Goal: Ask a question

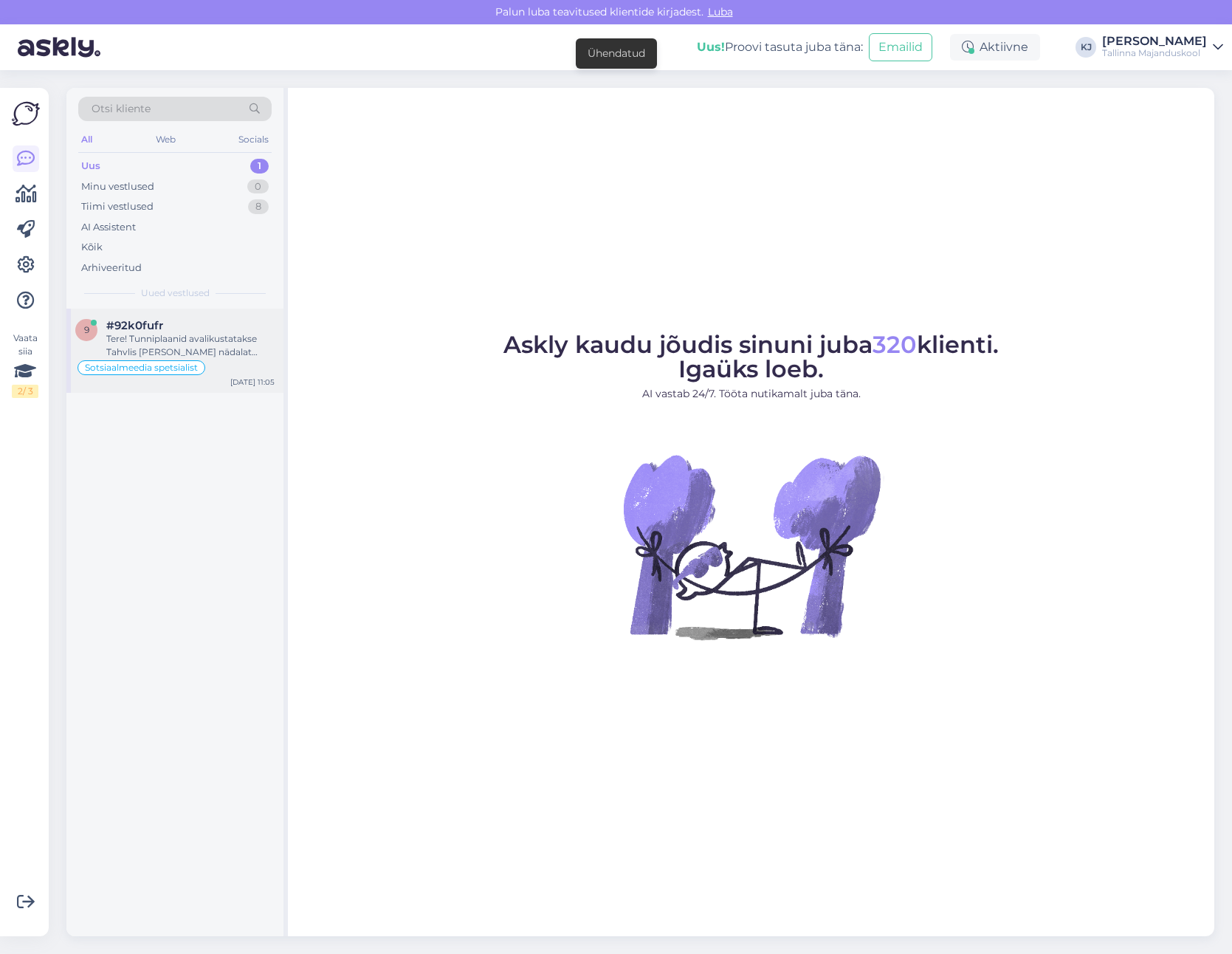
click at [218, 330] on div "#92k0fufr" at bounding box center [190, 325] width 168 height 14
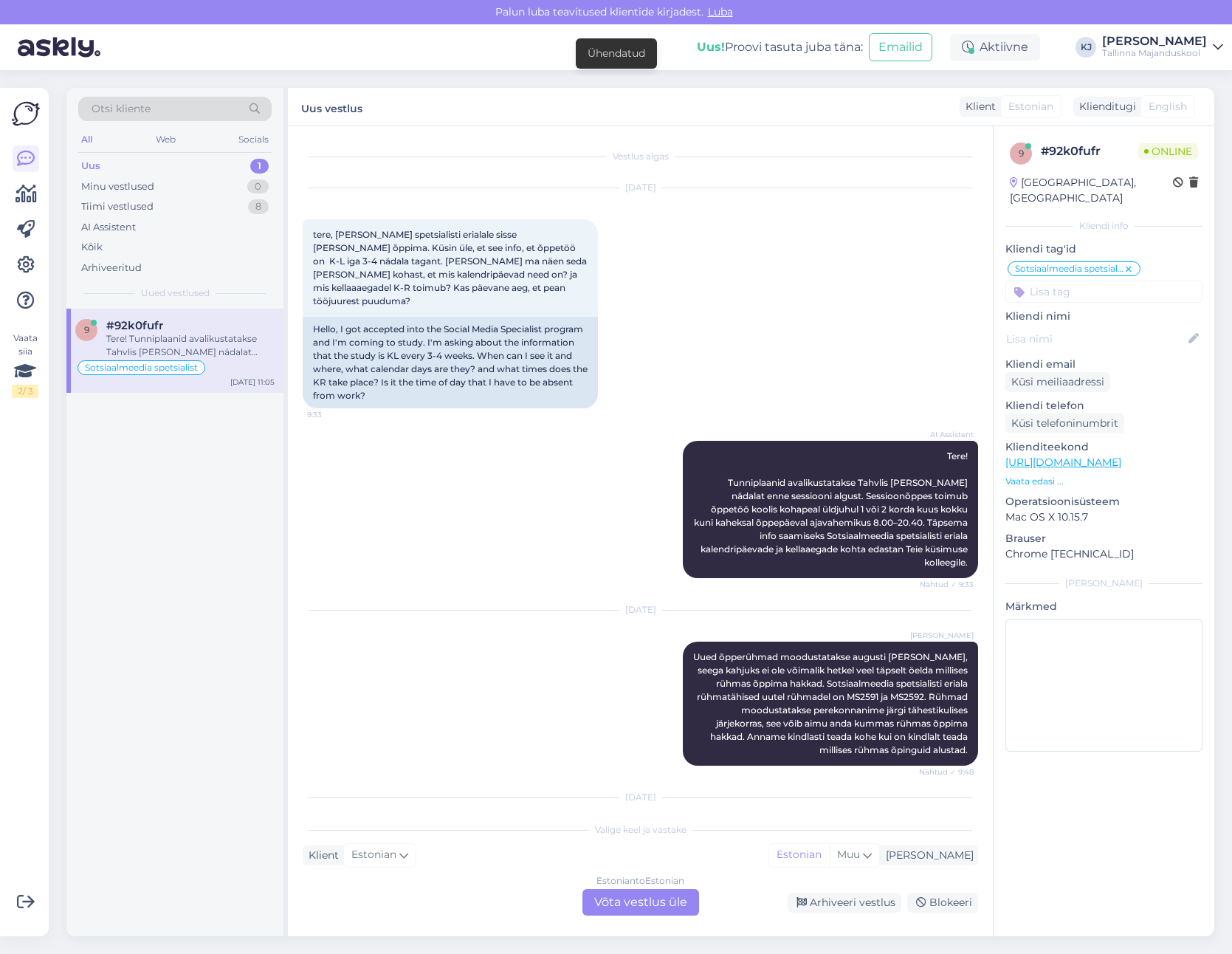
scroll to position [310, 0]
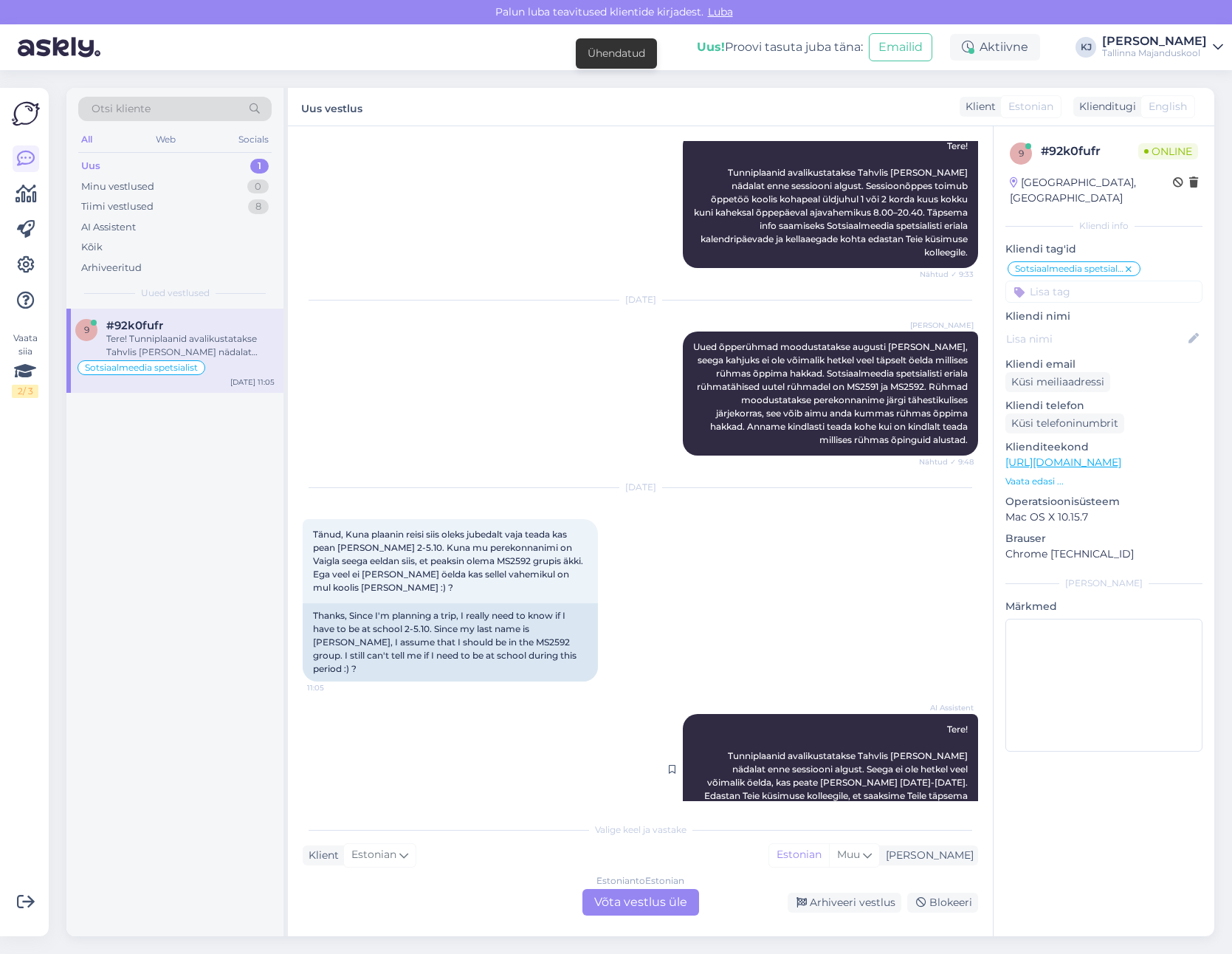
click at [772, 723] on span "Tere! Tunniplaanid avalikustatakse Tahvlis [PERSON_NAME] nädalat enne sessiooni…" at bounding box center [836, 768] width 266 height 90
drag, startPoint x: 786, startPoint y: 727, endPoint x: 840, endPoint y: 756, distance: 61.3
click at [835, 753] on span "Tere! Tunniplaanid avalikustatakse Tahvlis [PERSON_NAME] nädalat enne sessiooni…" at bounding box center [836, 768] width 266 height 90
click at [840, 756] on span "Tere! Tunniplaanid avalikustatakse Tahvlis [PERSON_NAME] nädalat enne sessiooni…" at bounding box center [836, 768] width 266 height 90
click at [793, 734] on span "Tere! Tunniplaanid avalikustatakse Tahvlis [PERSON_NAME] nädalat enne sessiooni…" at bounding box center [836, 768] width 266 height 90
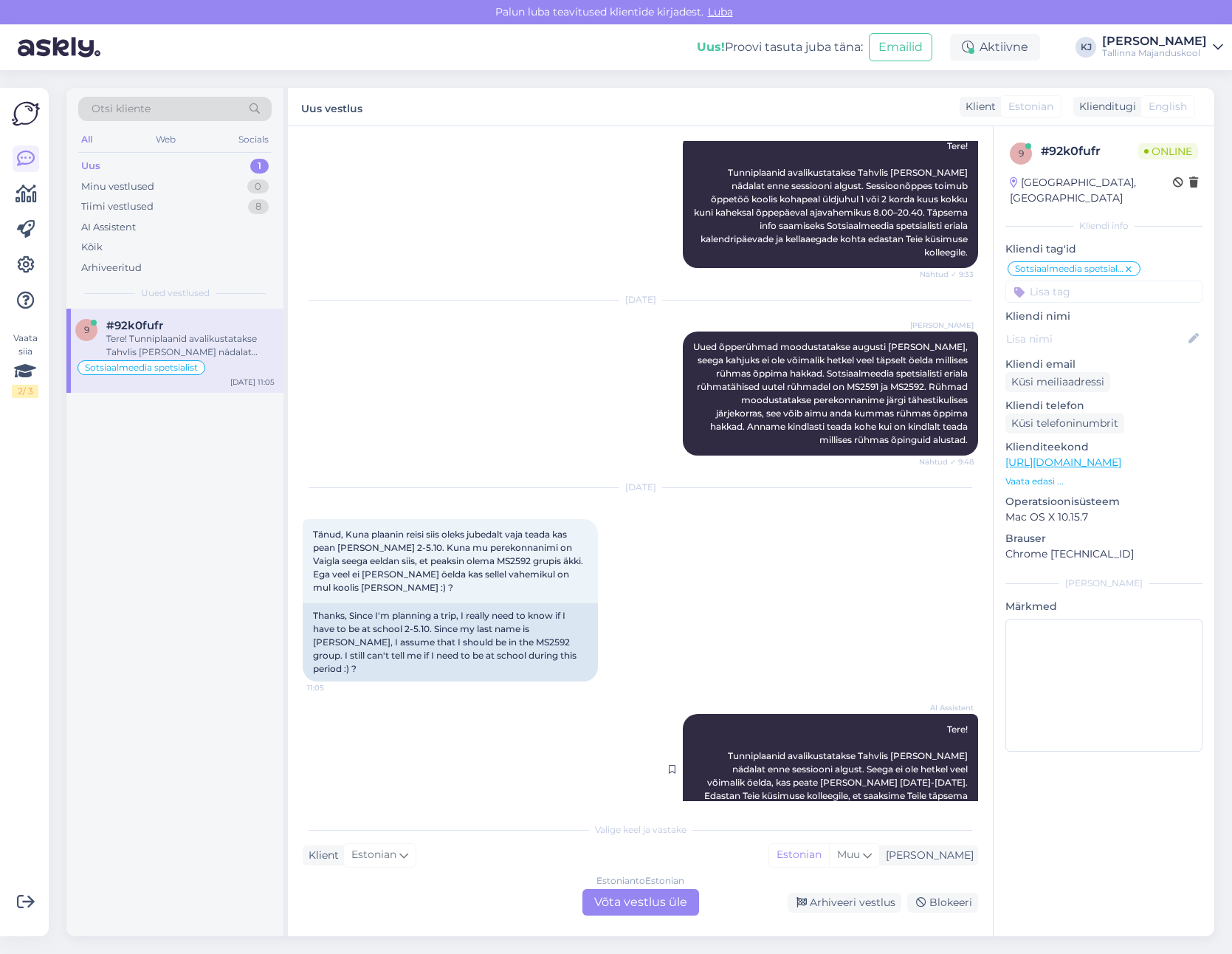
click at [792, 733] on span "Tere! Tunniplaanid avalikustatakse Tahvlis [PERSON_NAME] nädalat enne sessiooni…" at bounding box center [836, 768] width 266 height 90
drag, startPoint x: 776, startPoint y: 727, endPoint x: 820, endPoint y: 751, distance: 50.1
click at [817, 750] on div "AI Assistent Tere! Tunniplaanid avalikustatakse Tahvlis [PERSON_NAME] nädalat e…" at bounding box center [830, 769] width 295 height 110
click at [823, 752] on span "Tere! Tunniplaanid avalikustatakse Tahvlis [PERSON_NAME] nädalat enne sessiooni…" at bounding box center [836, 768] width 266 height 90
click at [809, 739] on span "Tere! Tunniplaanid avalikustatakse Tahvlis [PERSON_NAME] nädalat enne sessiooni…" at bounding box center [836, 768] width 266 height 90
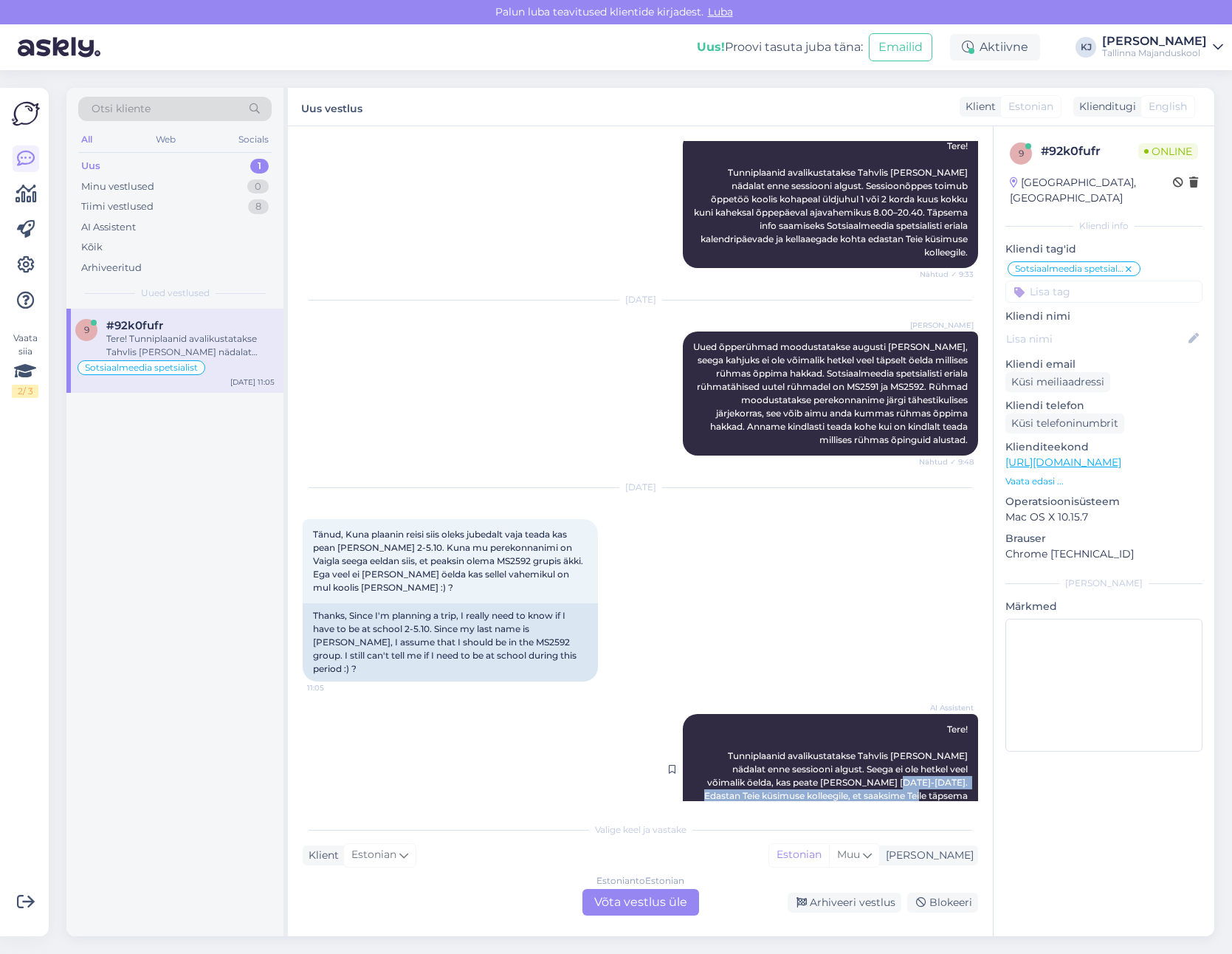
click at [809, 739] on span "Tere! Tunniplaanid avalikustatakse Tahvlis [PERSON_NAME] nädalat enne sessiooni…" at bounding box center [836, 768] width 266 height 90
drag, startPoint x: 794, startPoint y: 727, endPoint x: 811, endPoint y: 749, distance: 27.8
click at [809, 747] on span "Tere! Tunniplaanid avalikustatakse Tahvlis [PERSON_NAME] nädalat enne sessiooni…" at bounding box center [836, 768] width 266 height 90
click at [811, 750] on div "AI Assistent Tere! Tunniplaanid avalikustatakse Tahvlis [PERSON_NAME] nädalat e…" at bounding box center [830, 769] width 295 height 110
drag, startPoint x: 810, startPoint y: 750, endPoint x: 788, endPoint y: 732, distance: 28.4
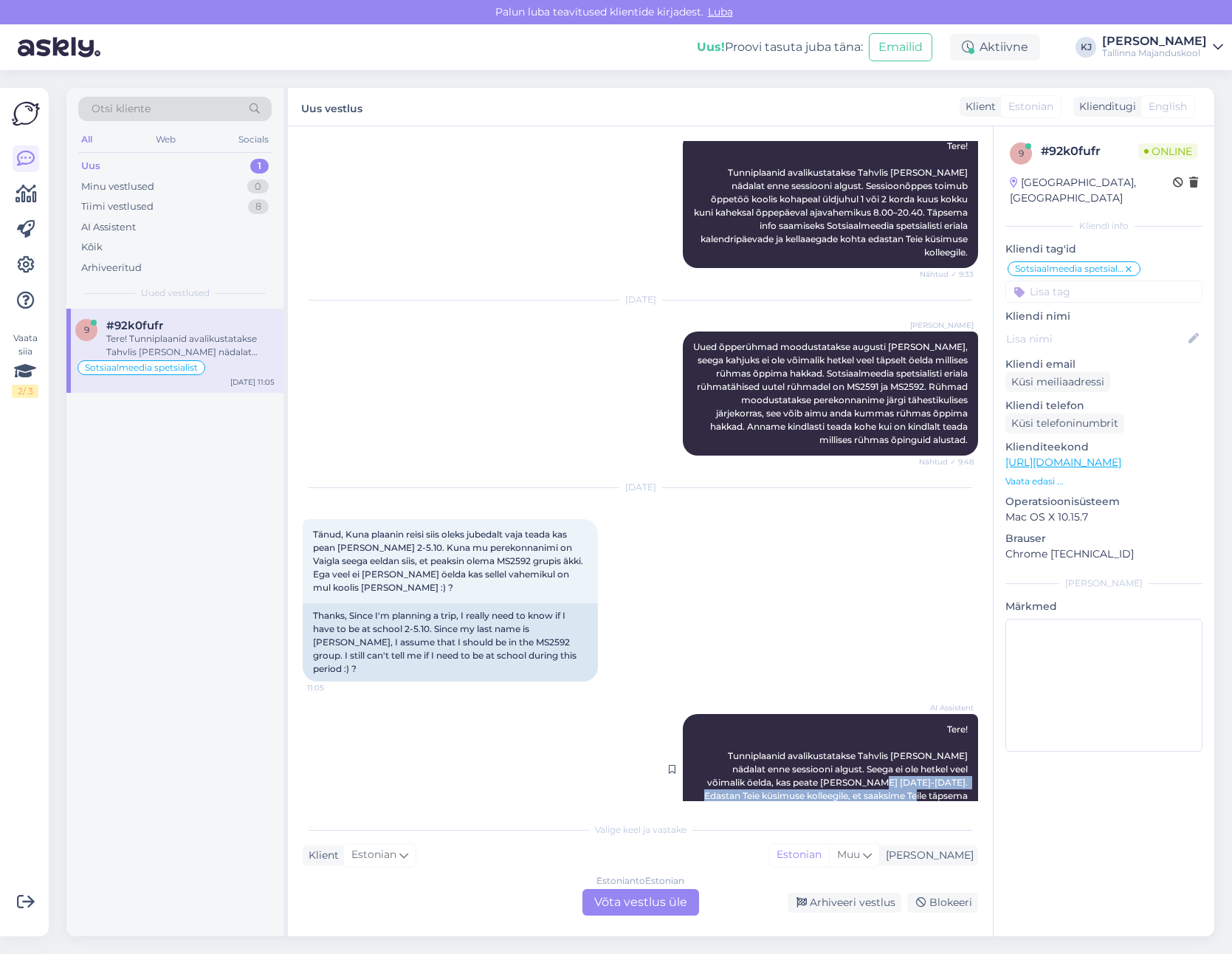
click at [788, 733] on span "Tere! Tunniplaanid avalikustatakse Tahvlis [PERSON_NAME] nädalat enne sessiooni…" at bounding box center [836, 768] width 266 height 90
click at [788, 732] on span "Tere! Tunniplaanid avalikustatakse Tahvlis [PERSON_NAME] nädalat enne sessiooni…" at bounding box center [836, 768] width 266 height 90
drag, startPoint x: 355, startPoint y: 502, endPoint x: 360, endPoint y: 530, distance: 28.4
click at [360, 530] on span "Tänud, Kuna plaanin reisi siis oleks jubedalt vaja teada kas pean [PERSON_NAME]…" at bounding box center [449, 561] width 272 height 64
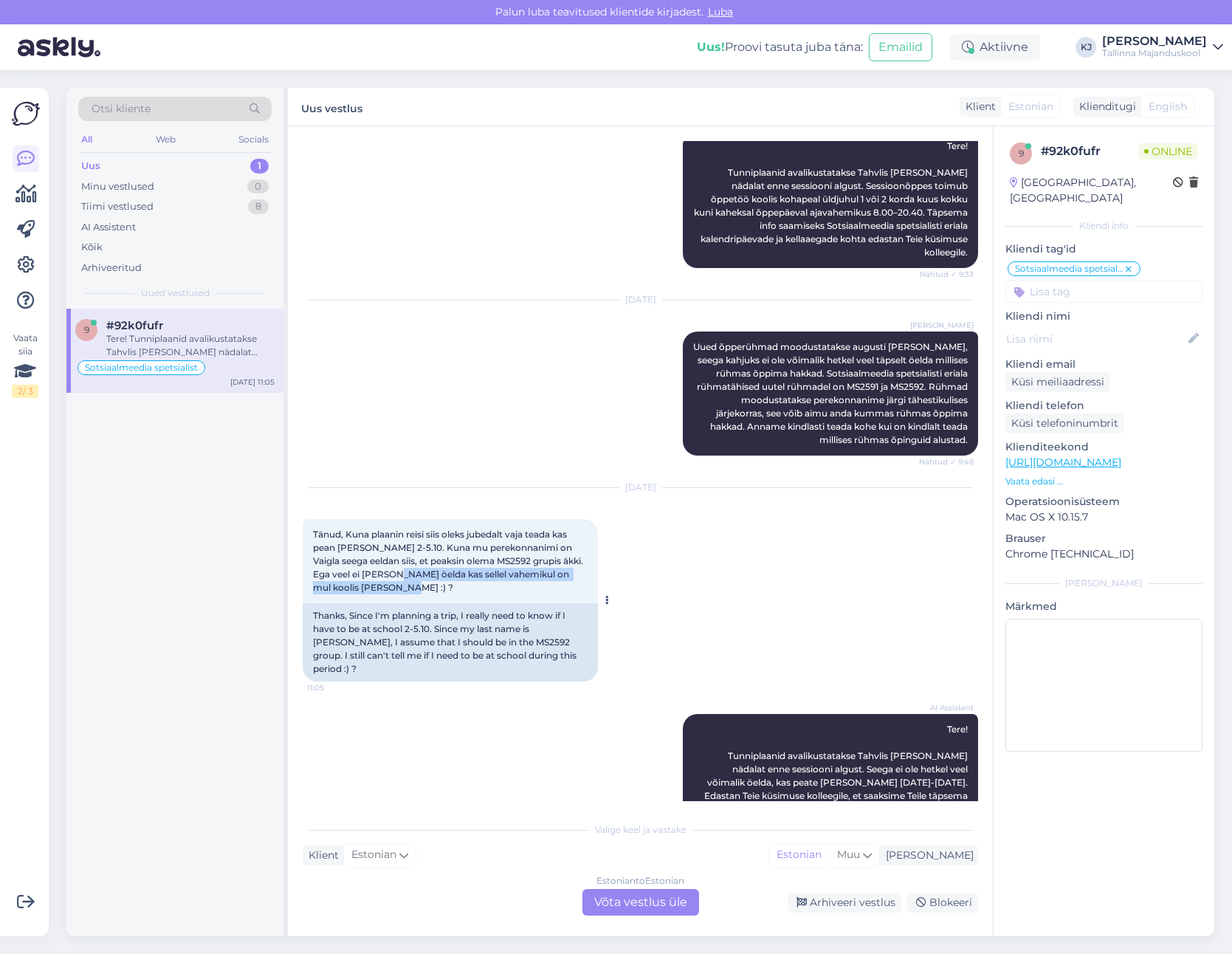
drag, startPoint x: 401, startPoint y: 555, endPoint x: 411, endPoint y: 561, distance: 11.7
click at [411, 561] on div "Tänud, Kuna plaanin reisi siis oleks jubedalt vaja teada kas pean [PERSON_NAME]…" at bounding box center [450, 561] width 295 height 84
drag, startPoint x: 411, startPoint y: 555, endPoint x: 404, endPoint y: 528, distance: 27.9
click at [404, 534] on div "Tänud, Kuna plaanin reisi siis oleks jubedalt vaja teada kas pean [PERSON_NAME]…" at bounding box center [450, 561] width 295 height 84
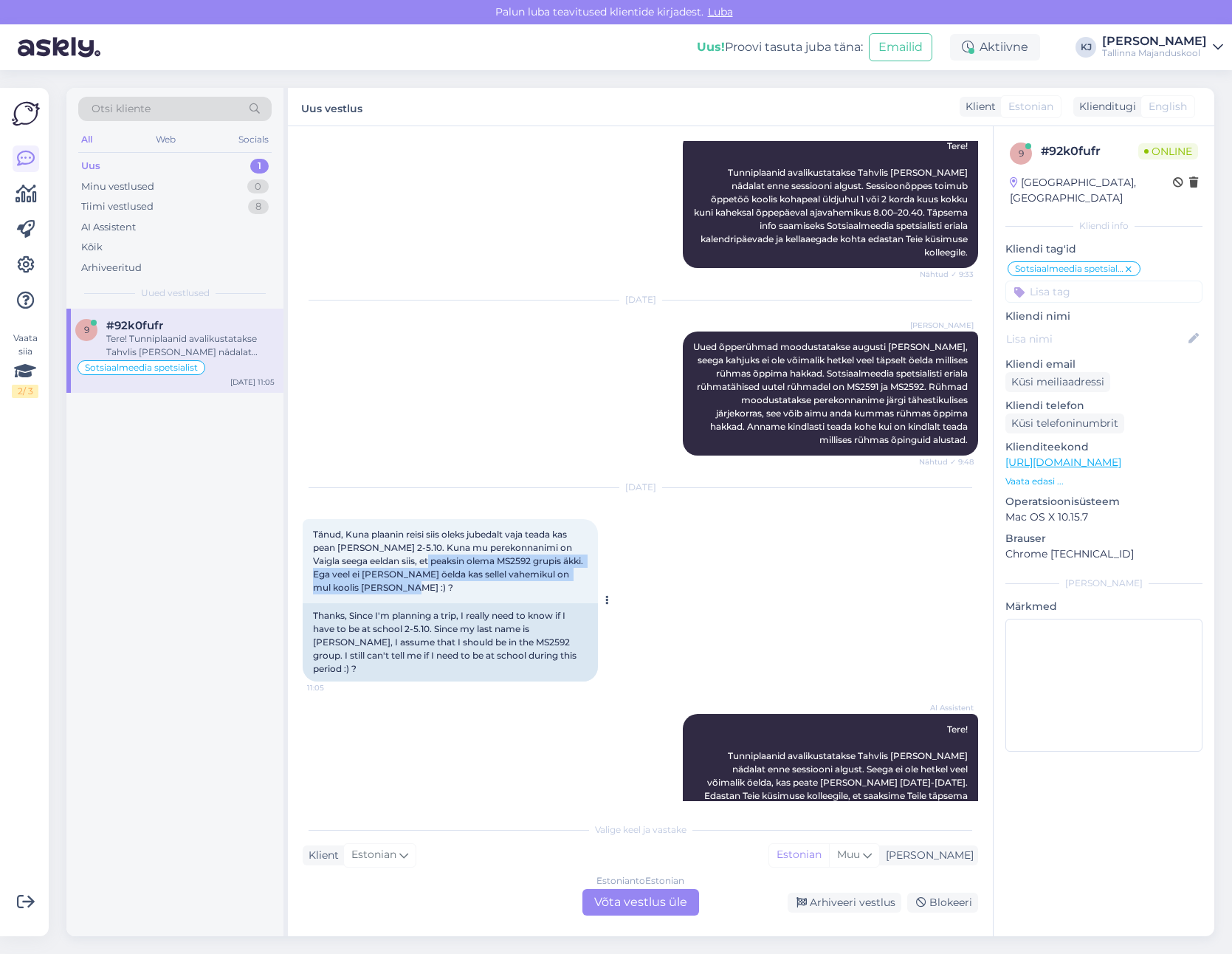
click at [404, 528] on div "Tänud, Kuna plaanin reisi siis oleks jubedalt vaja teada kas pean [PERSON_NAME]…" at bounding box center [450, 561] width 295 height 84
drag, startPoint x: 370, startPoint y: 510, endPoint x: 458, endPoint y: 511, distance: 88.0
click at [456, 529] on span "Tänud, Kuna plaanin reisi siis oleks jubedalt vaja teada kas pean [PERSON_NAME]…" at bounding box center [449, 561] width 272 height 64
click at [461, 529] on span "Tänud, Kuna plaanin reisi siis oleks jubedalt vaja teada kas pean [PERSON_NAME]…" at bounding box center [449, 561] width 272 height 64
drag, startPoint x: 458, startPoint y: 511, endPoint x: 442, endPoint y: 532, distance: 26.4
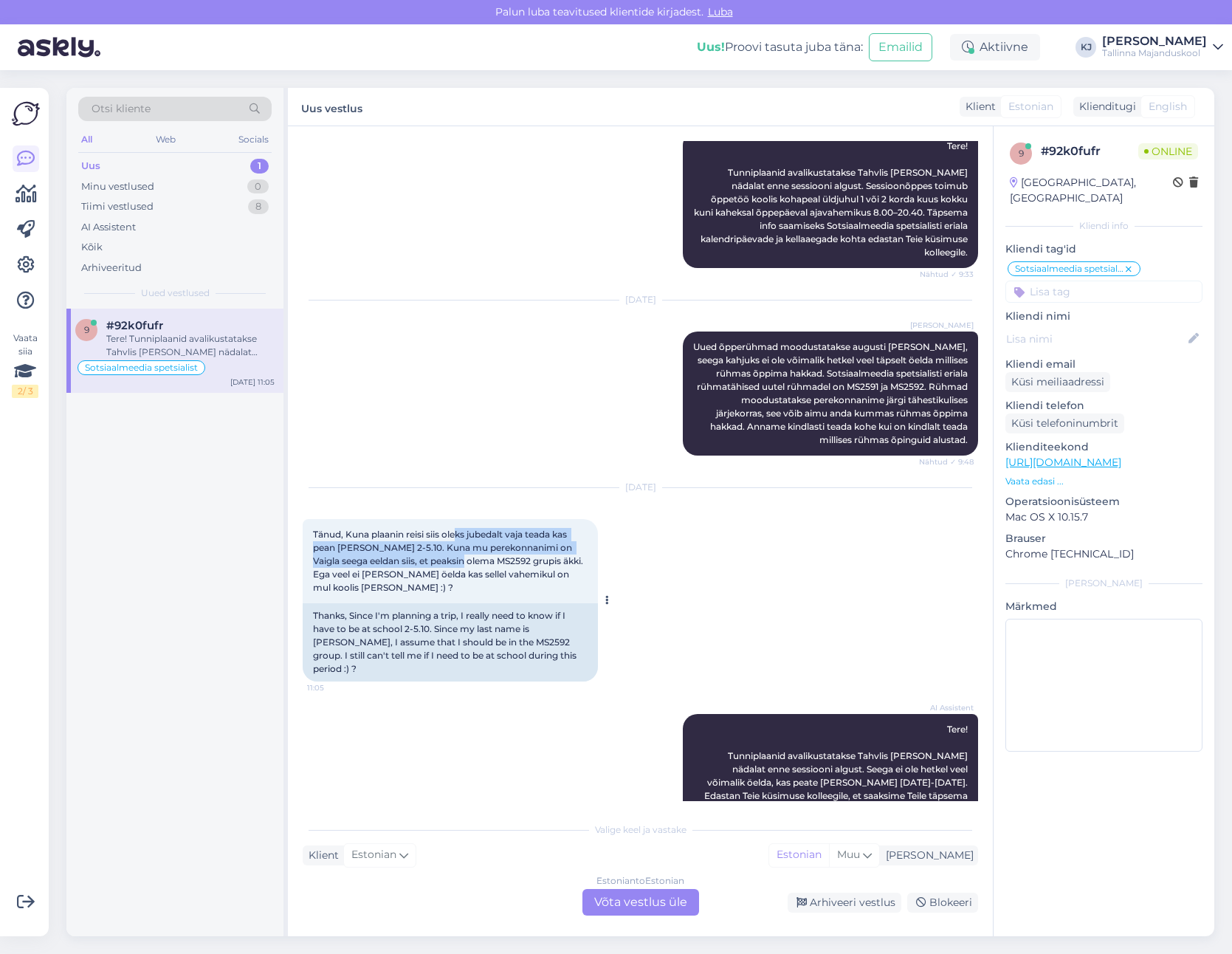
click at [442, 532] on span "Tänud, Kuna plaanin reisi siis oleks jubedalt vaja teada kas pean [PERSON_NAME]…" at bounding box center [449, 561] width 272 height 64
click at [646, 902] on div "Estonian to Estonian Võta vestlus üle" at bounding box center [641, 902] width 117 height 26
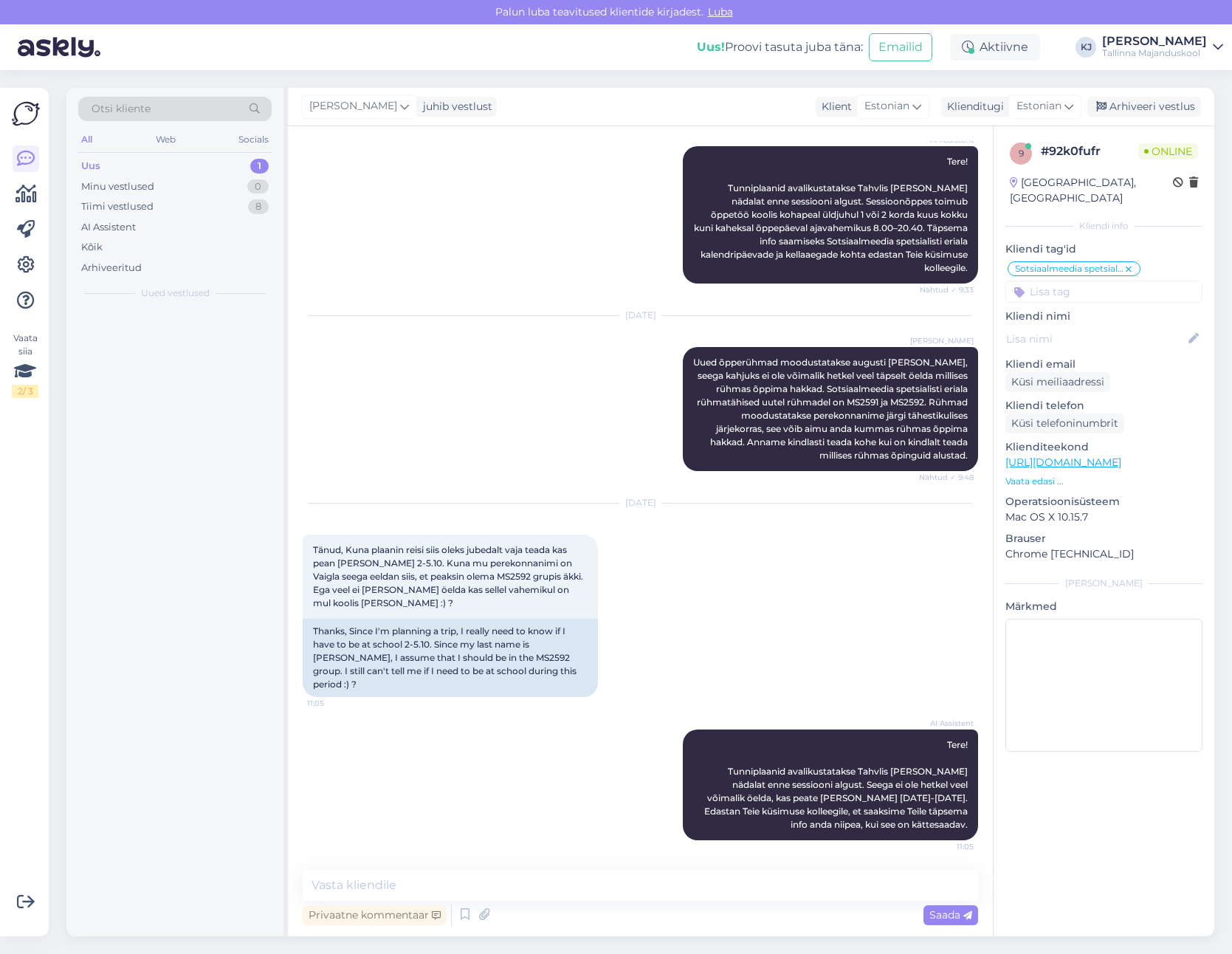
scroll to position [255, 0]
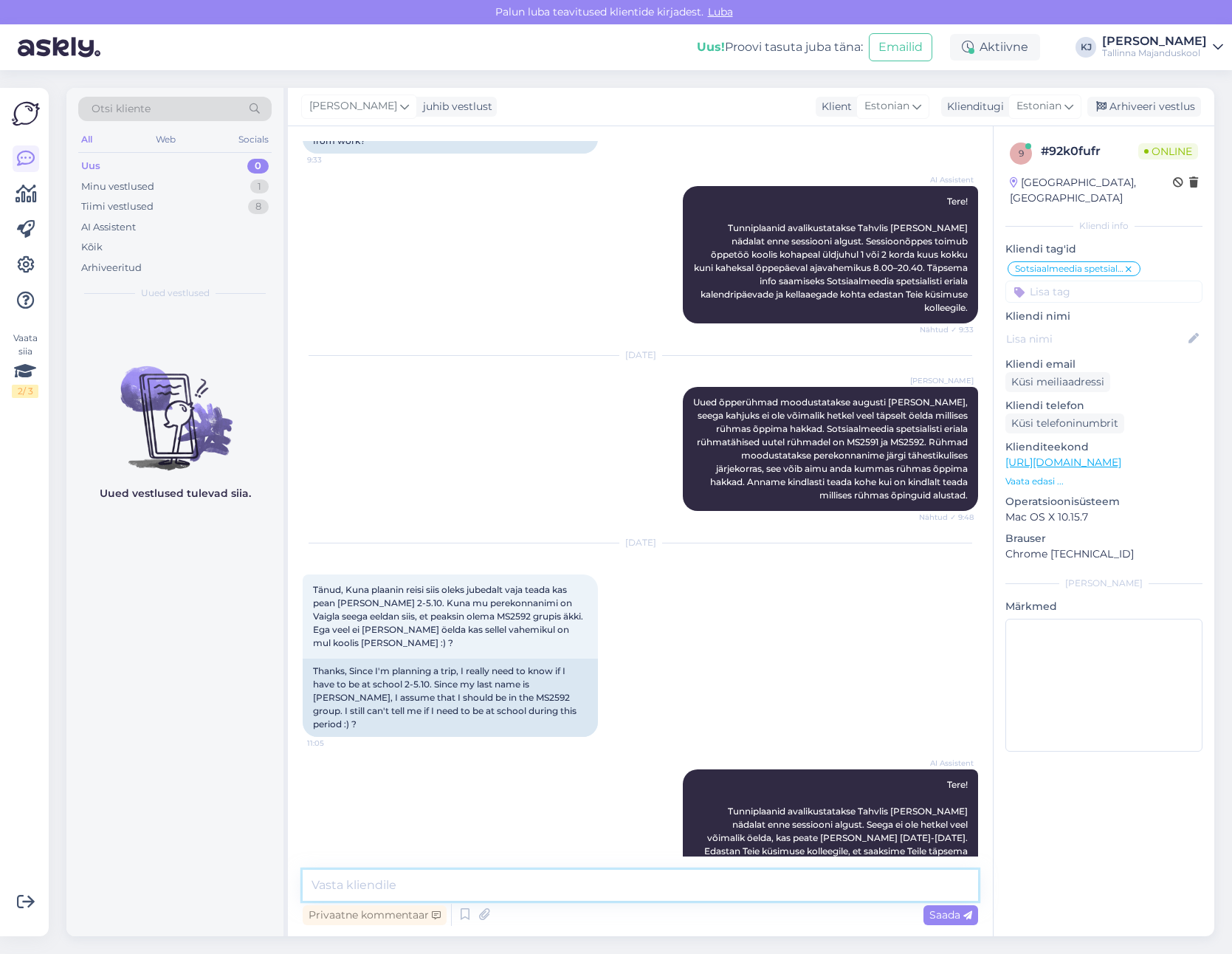
click at [653, 892] on textarea at bounding box center [641, 886] width 675 height 31
type textarea "p"
type textarea "Palun võtke ühendust turunduse õppetooli õppetöökoordinaatoriga - [EMAIL_ADDRES…"
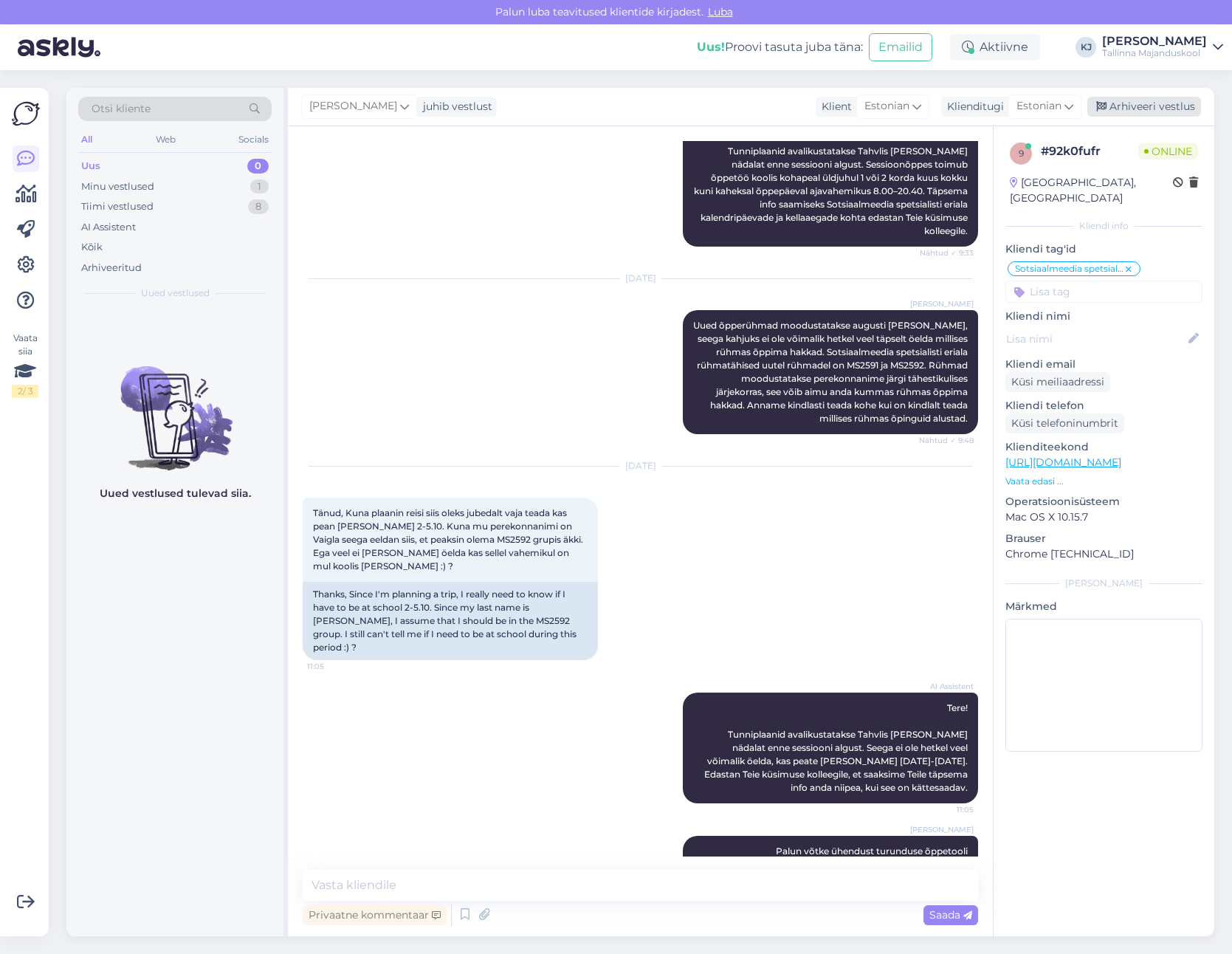
click at [1188, 110] on div "Arhiveeri vestlus" at bounding box center [1143, 107] width 114 height 20
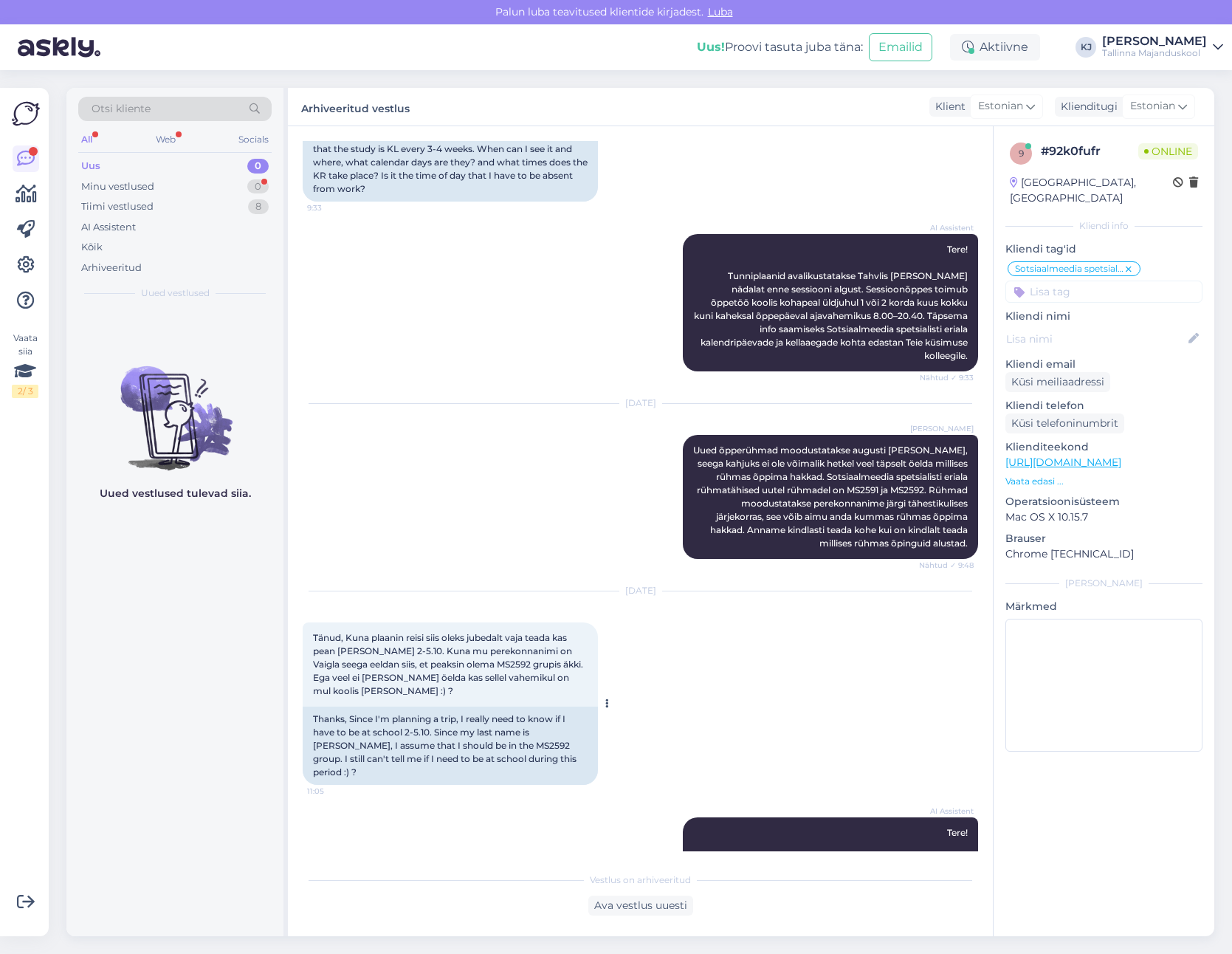
scroll to position [502, 0]
